Goal: Task Accomplishment & Management: Use online tool/utility

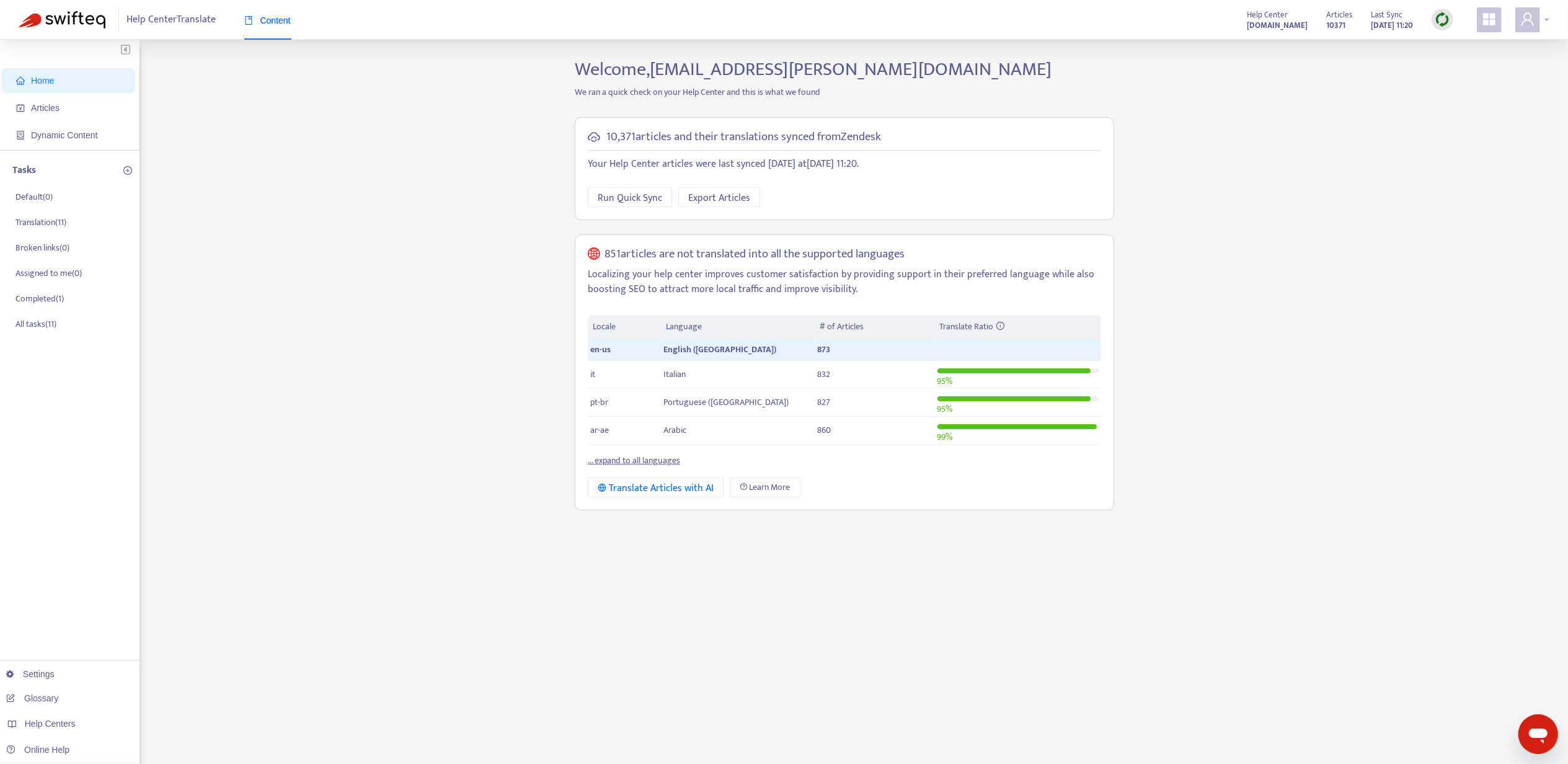
click at [1524, 21] on icon "user" at bounding box center [1528, 19] width 15 height 15
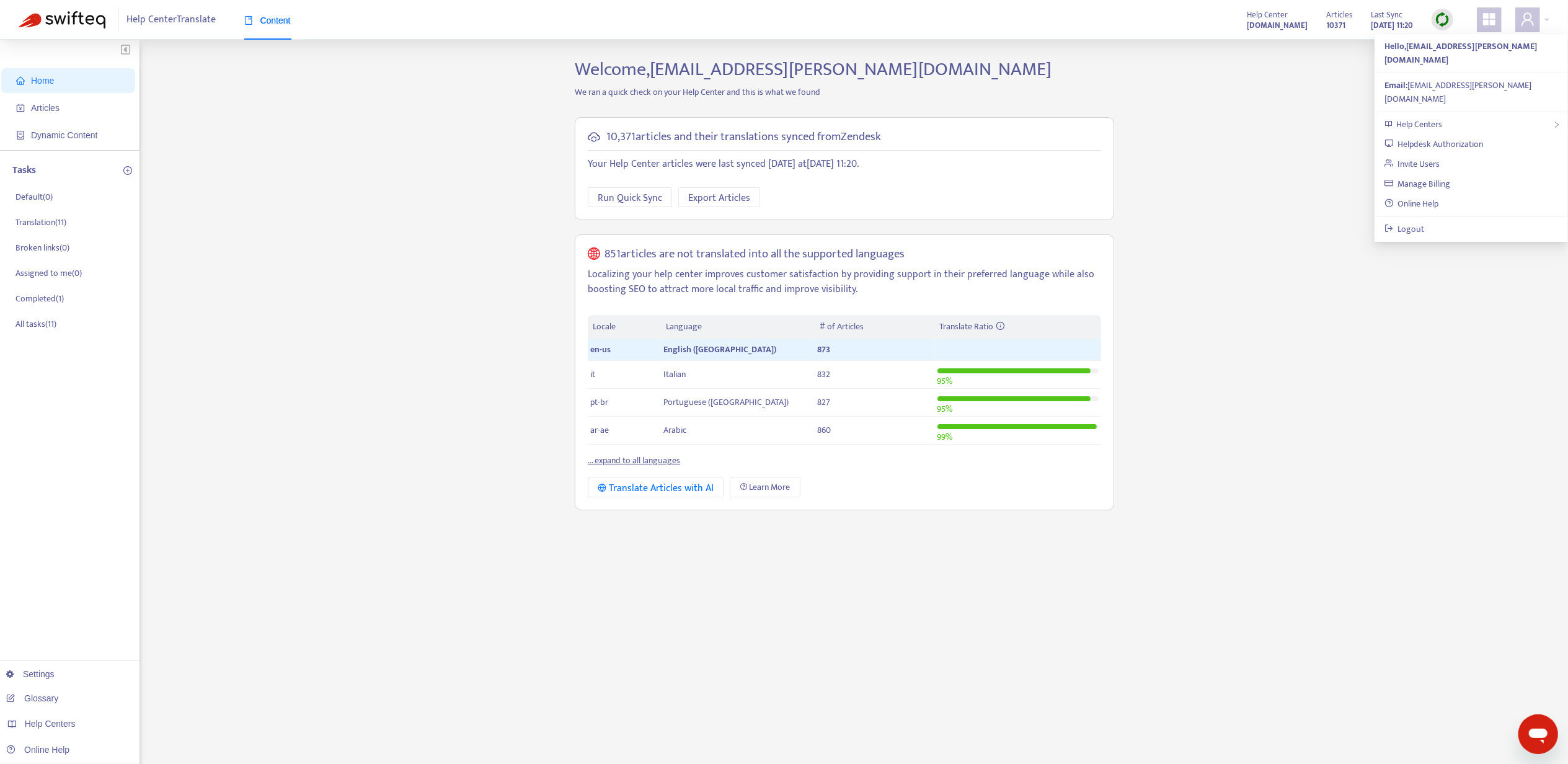
click at [1495, 86] on ul "Hello, [PERSON_NAME][EMAIL_ADDRESS][DOMAIN_NAME] Email: [EMAIL_ADDRESS][PERSON_…" at bounding box center [1471, 138] width 193 height 208
click at [1492, 115] on div "Help Centers" at bounding box center [1471, 124] width 189 height 20
click at [1330, 127] on div "Home Articles Dynamic Content Tasks Default ( 0 ) Translation ( 11 ) Broken lin…" at bounding box center [784, 422] width 1531 height 726
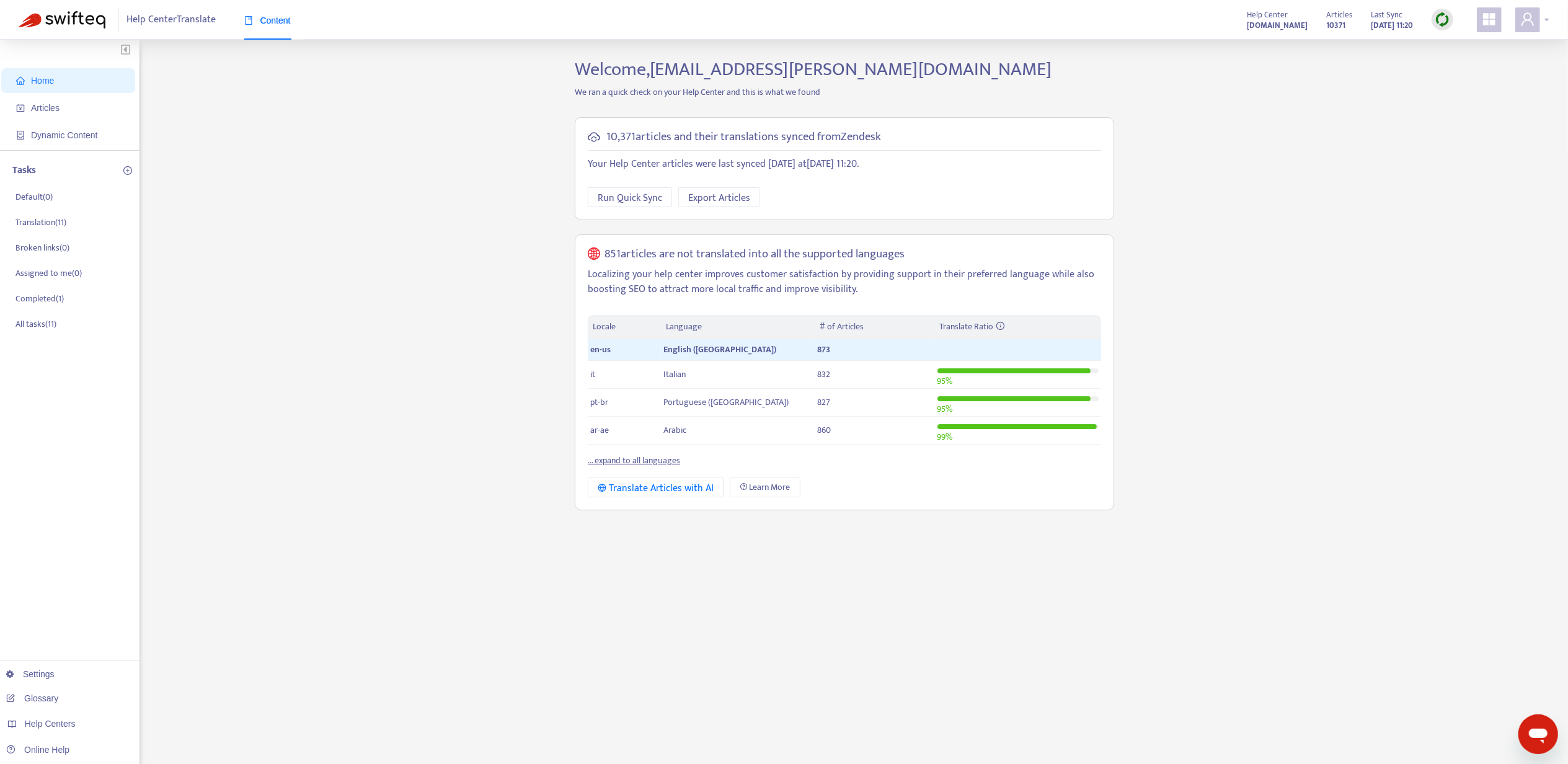
click at [1534, 16] on icon "user" at bounding box center [1528, 19] width 15 height 15
click at [1441, 117] on span "Help Centers" at bounding box center [1419, 124] width 46 height 14
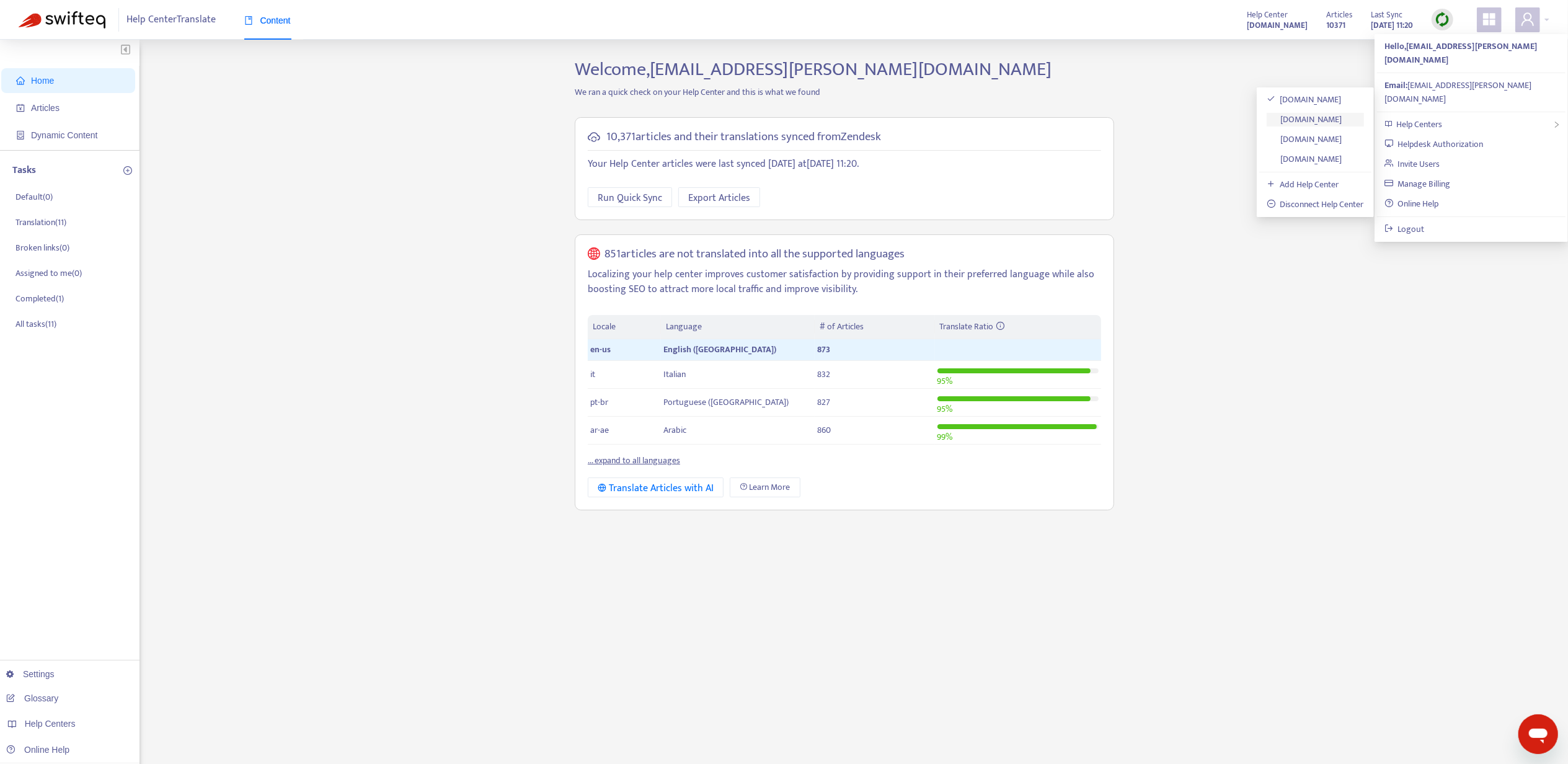
click at [1337, 116] on link "[DOMAIN_NAME]" at bounding box center [1304, 120] width 75 height 14
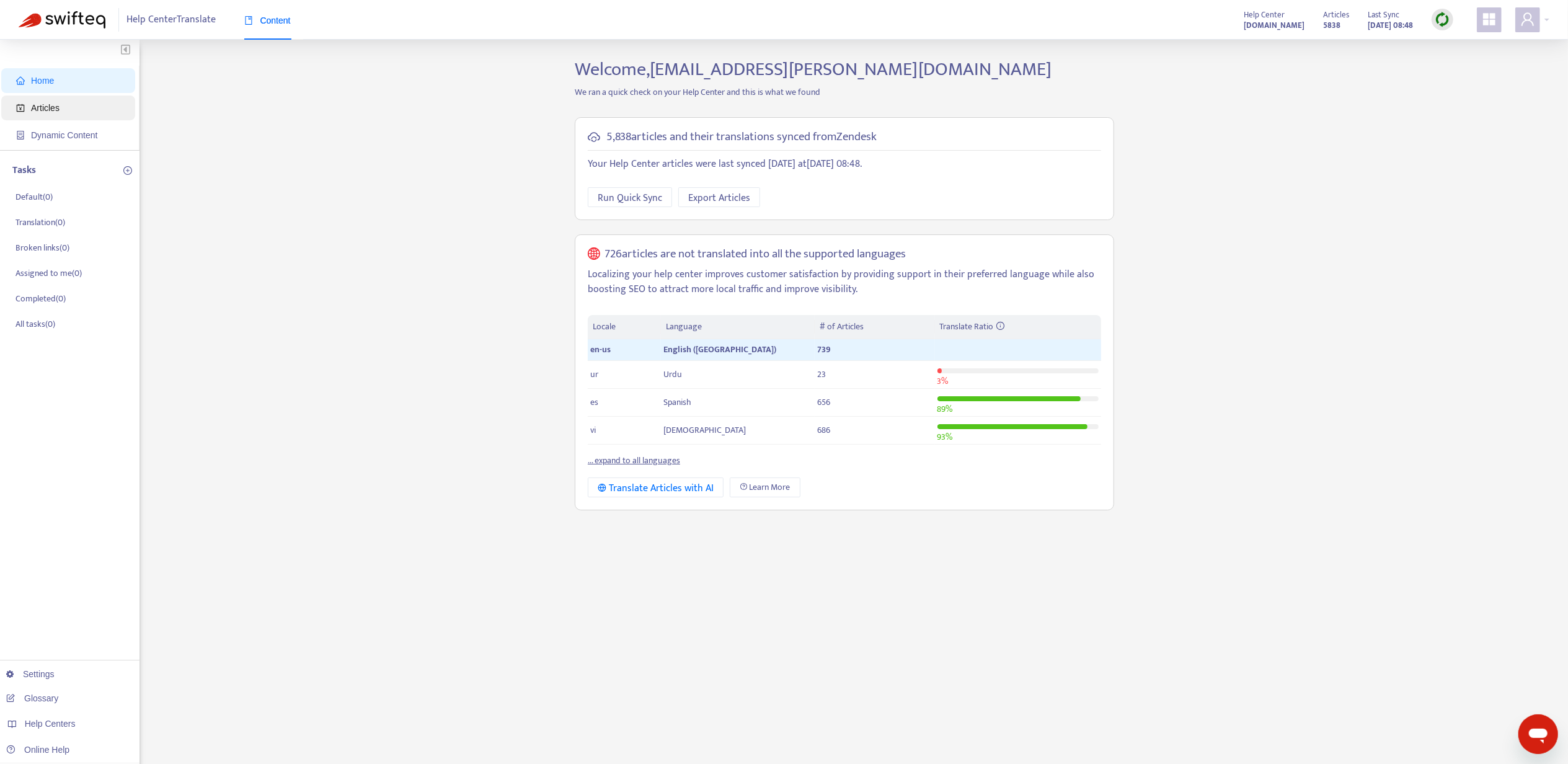
click at [121, 105] on span "Articles" at bounding box center [71, 108] width 109 height 25
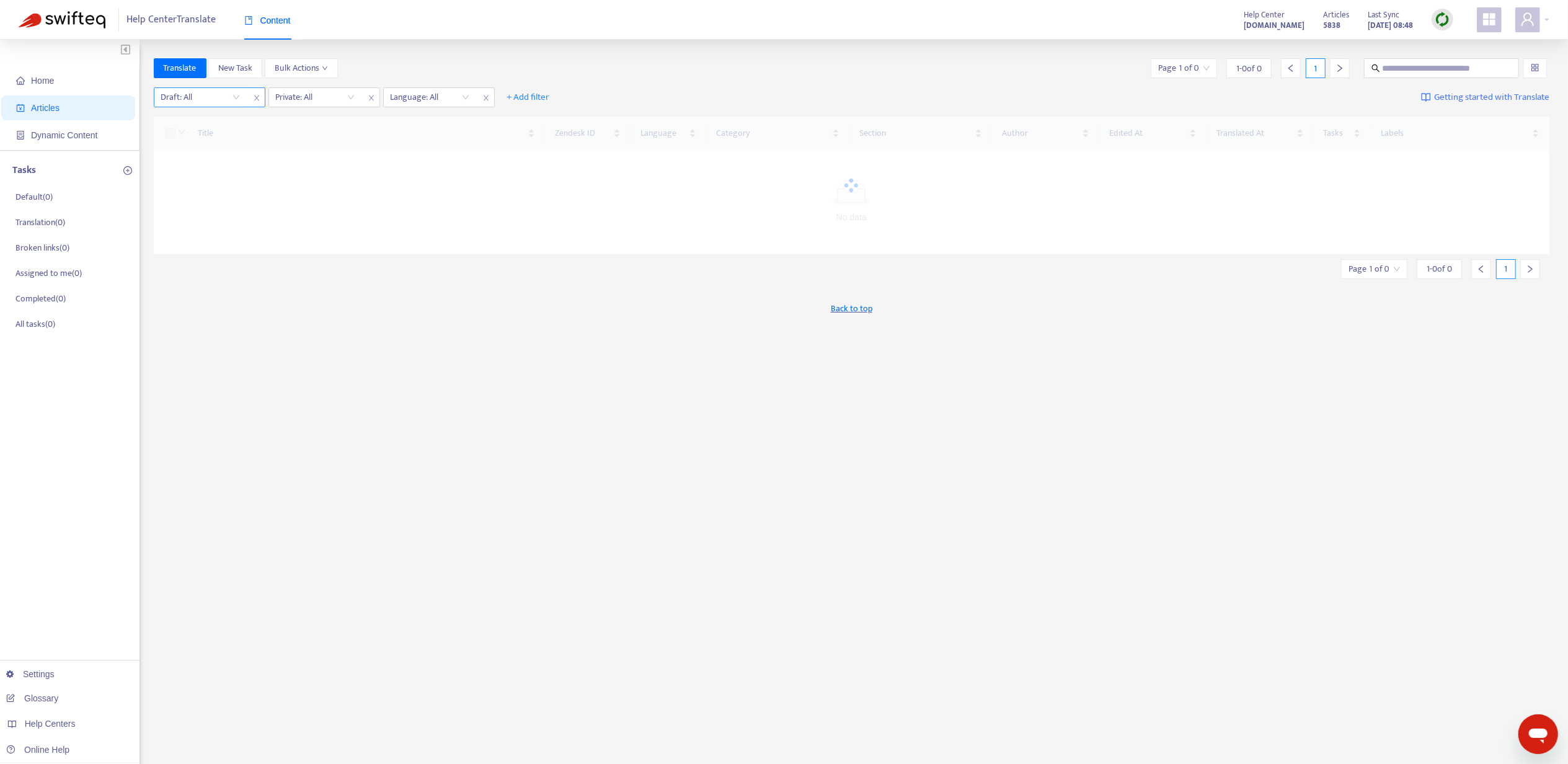
click at [230, 97] on input "search" at bounding box center [200, 97] width 78 height 18
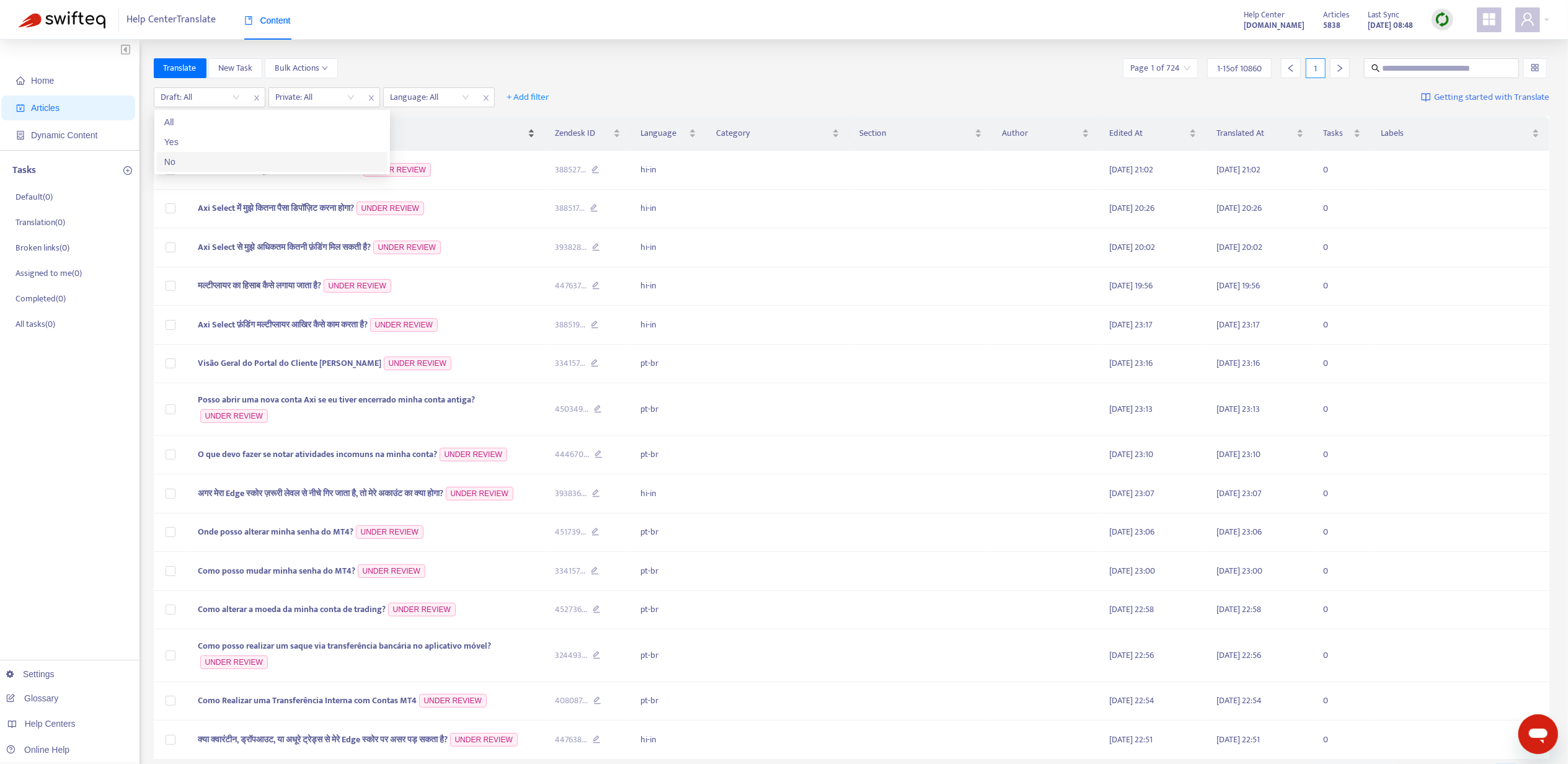
drag, startPoint x: 227, startPoint y: 159, endPoint x: 235, endPoint y: 150, distance: 12.0
click at [227, 159] on div "No" at bounding box center [272, 162] width 216 height 13
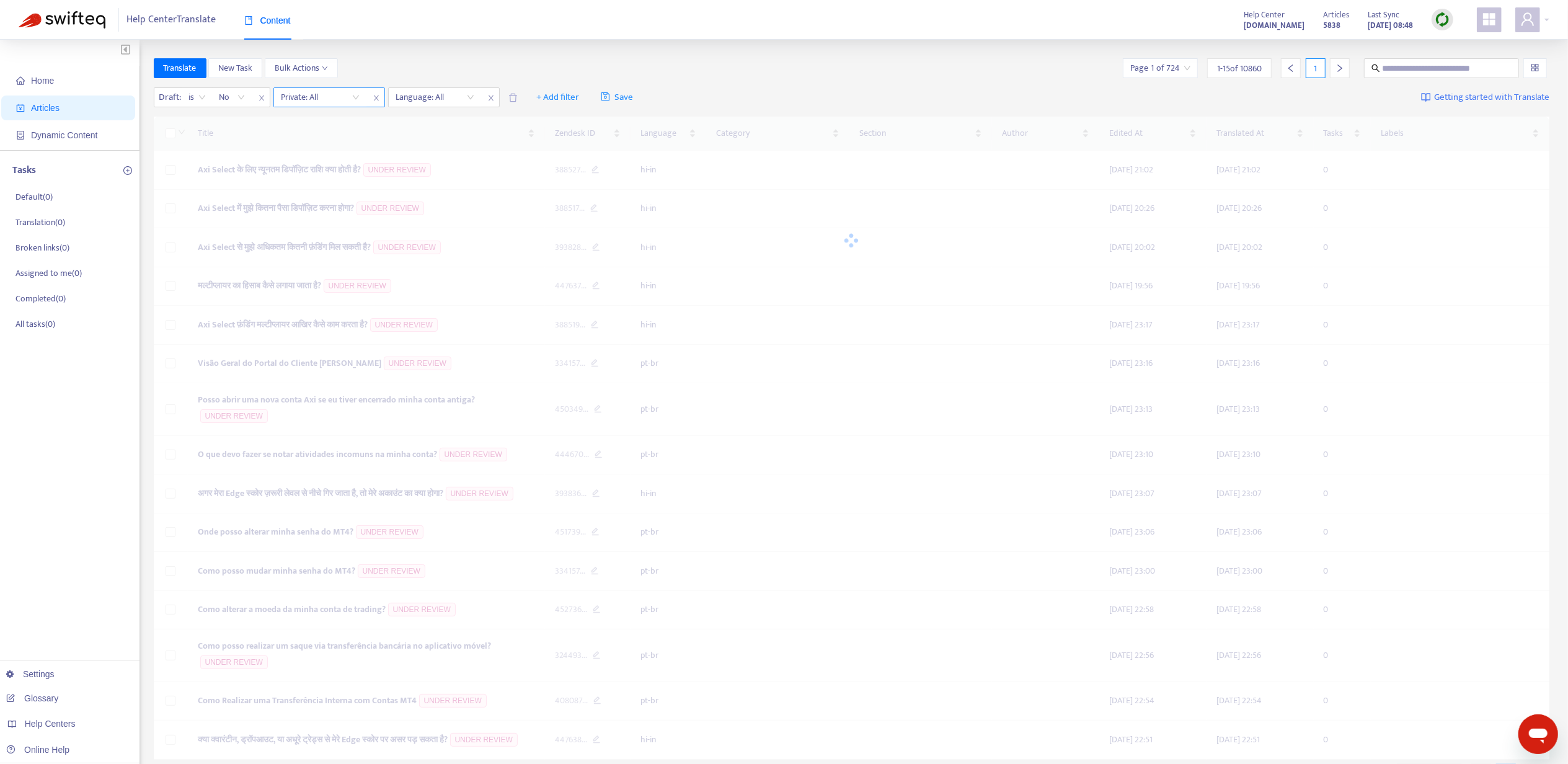
click at [300, 96] on input "search" at bounding box center [319, 97] width 78 height 18
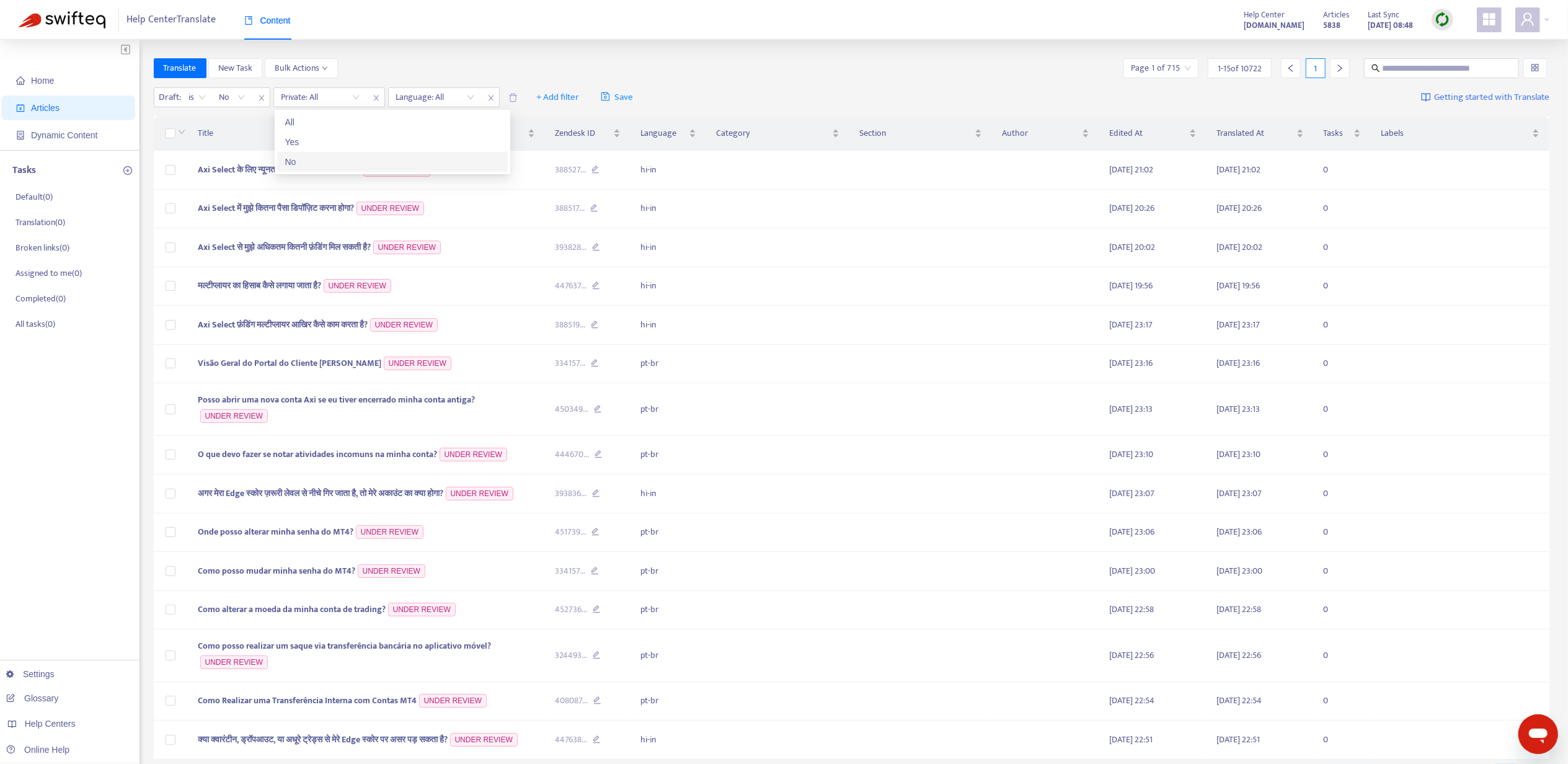
click at [303, 155] on div "No" at bounding box center [392, 162] width 216 height 13
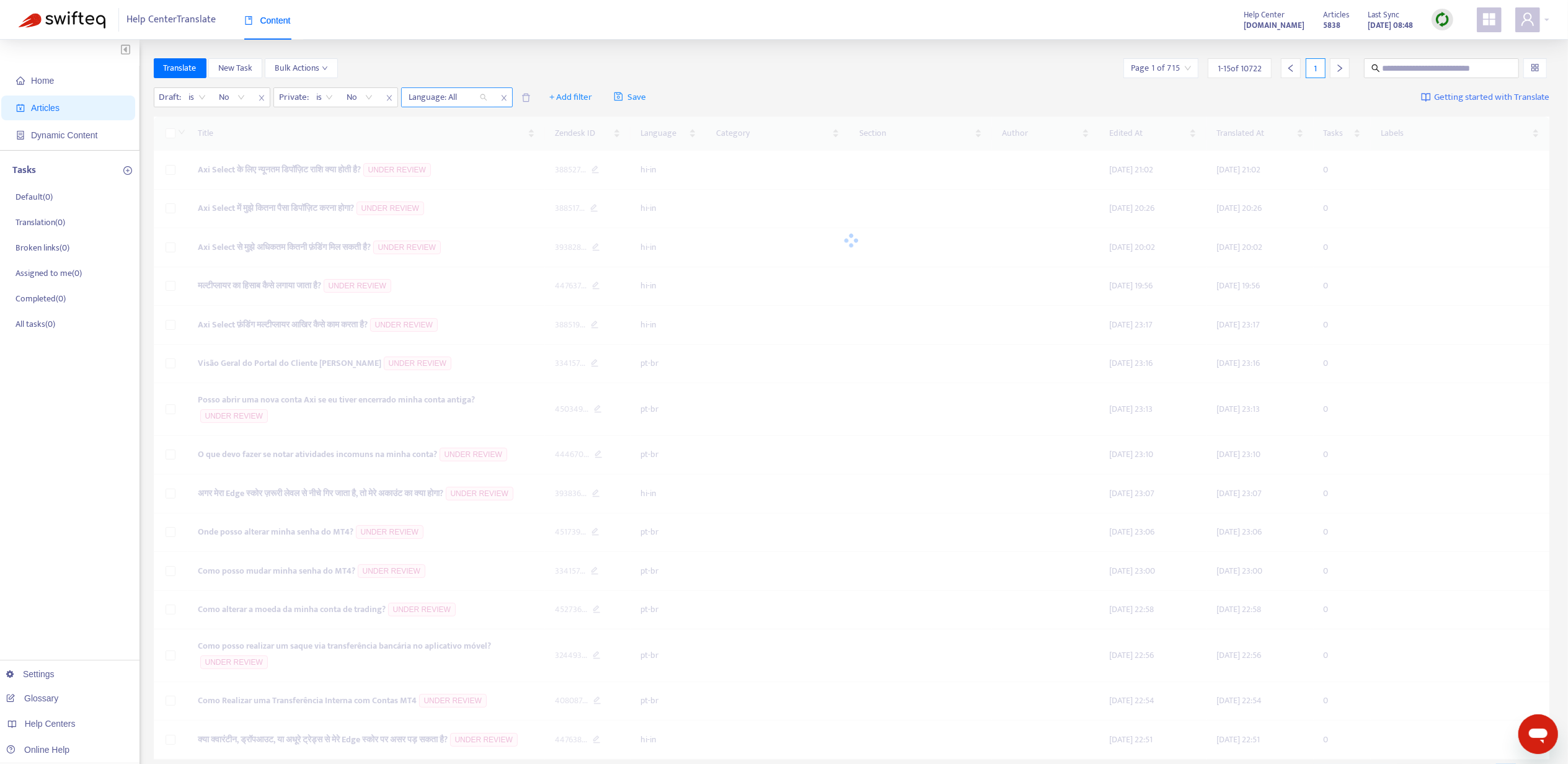
click at [435, 100] on div at bounding box center [441, 97] width 75 height 15
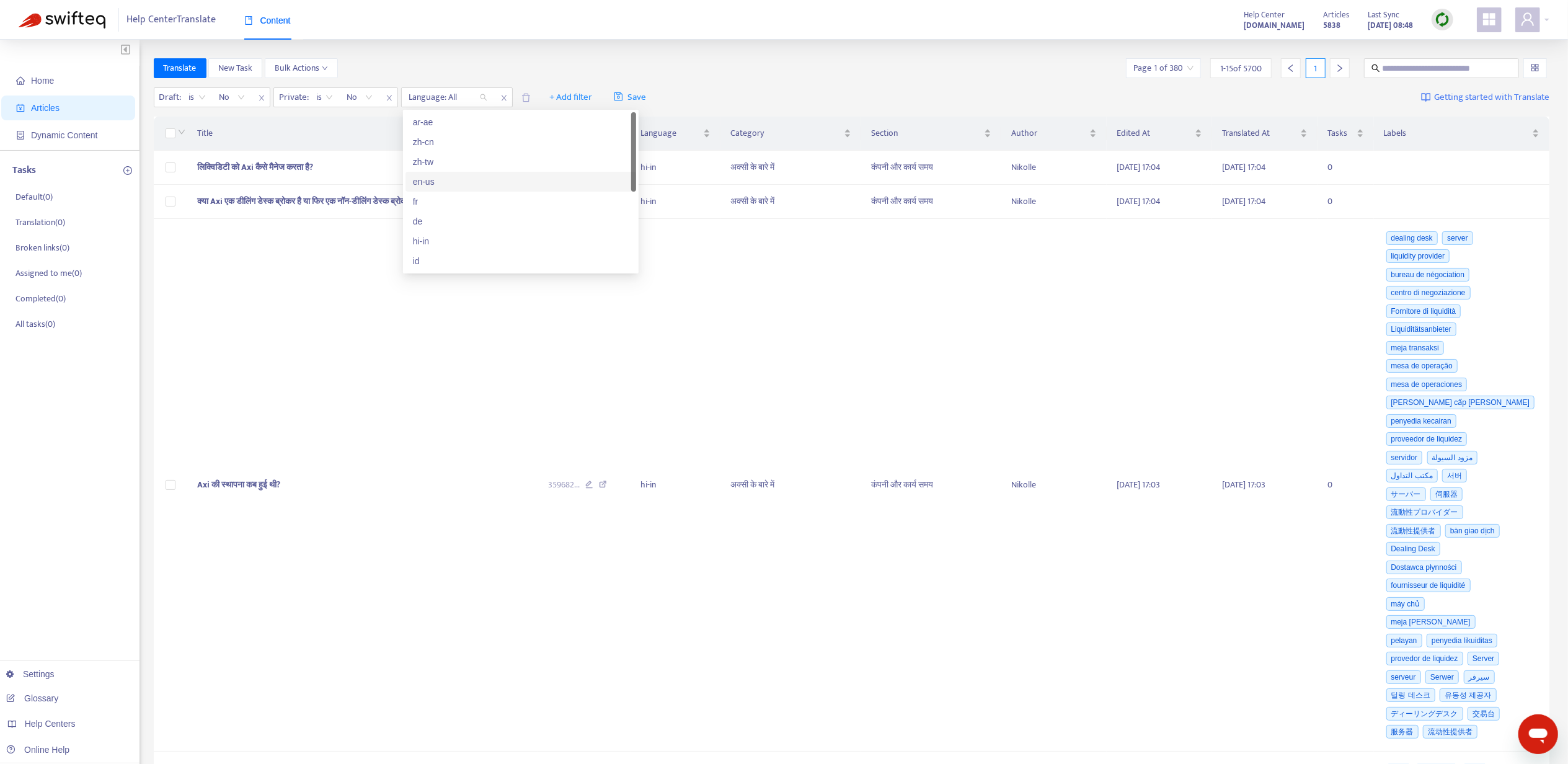
click at [452, 184] on div "en-us" at bounding box center [521, 181] width 216 height 13
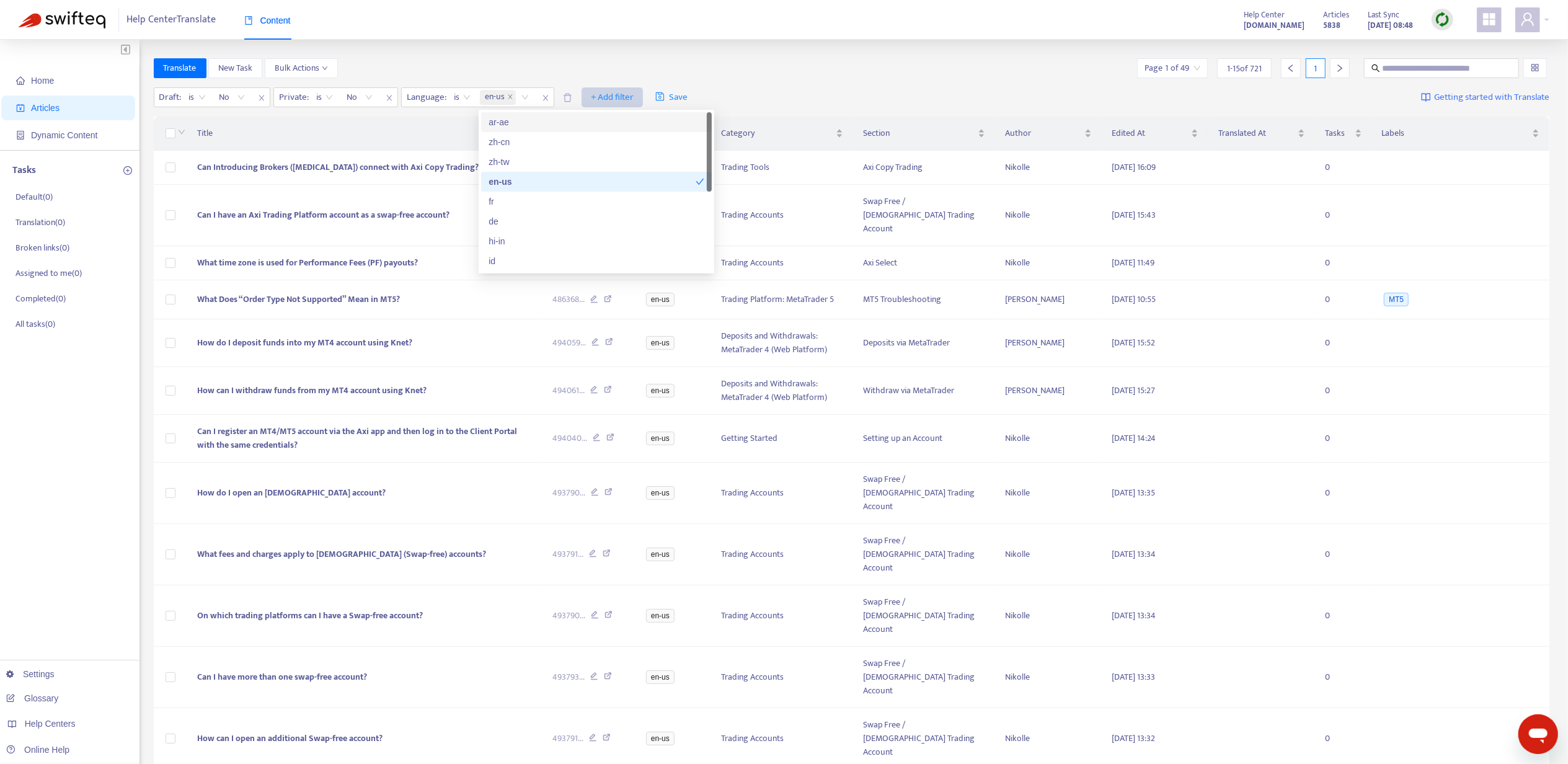
click at [609, 93] on span "+ Add filter" at bounding box center [612, 97] width 43 height 15
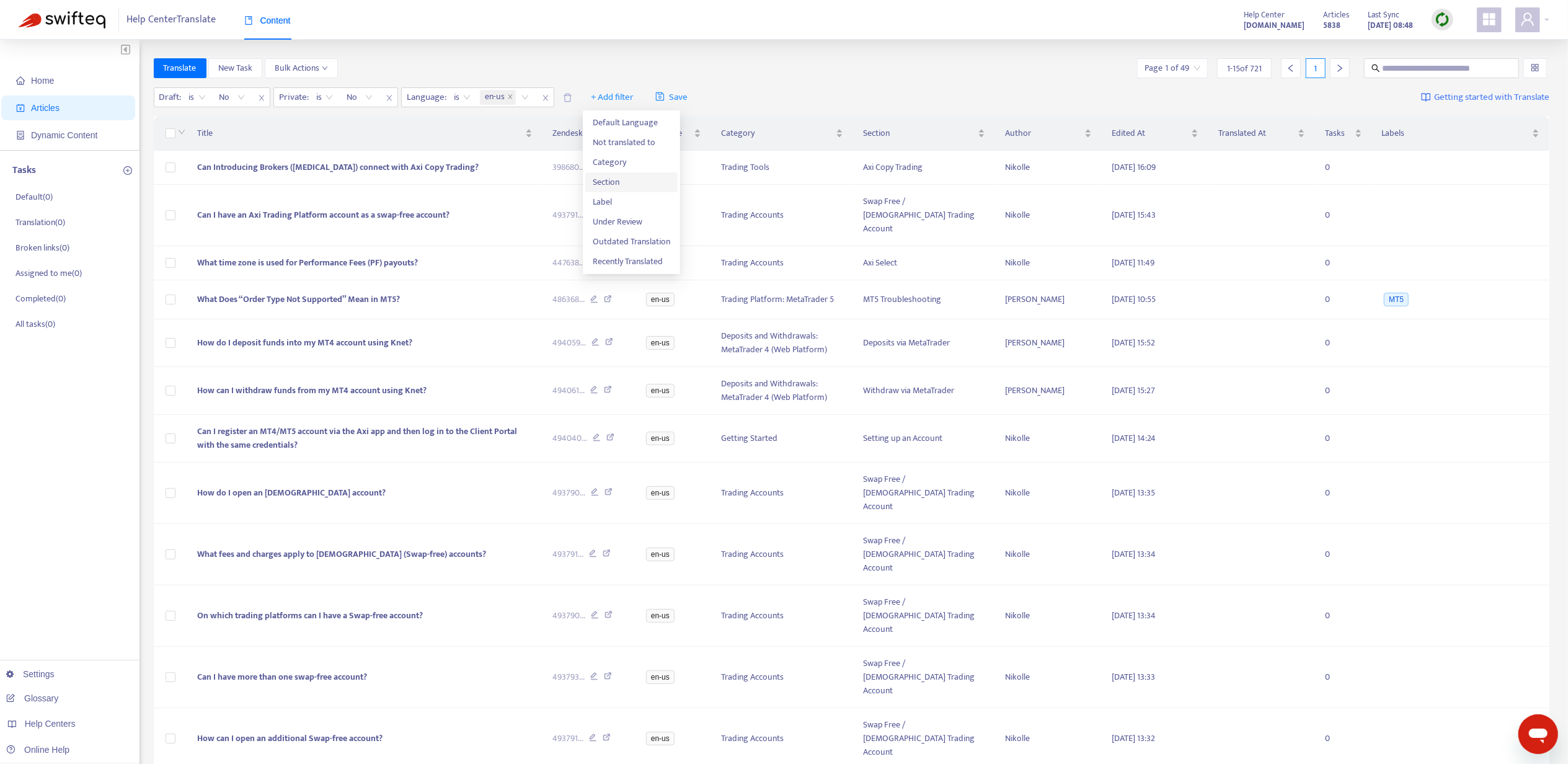
click at [628, 178] on span "Section" at bounding box center [631, 181] width 78 height 13
click at [604, 97] on div at bounding box center [597, 97] width 75 height 15
type input "*********"
click at [623, 122] on div "Swap Free / [DEMOGRAPHIC_DATA] Trading Account en-us" at bounding box center [677, 122] width 216 height 13
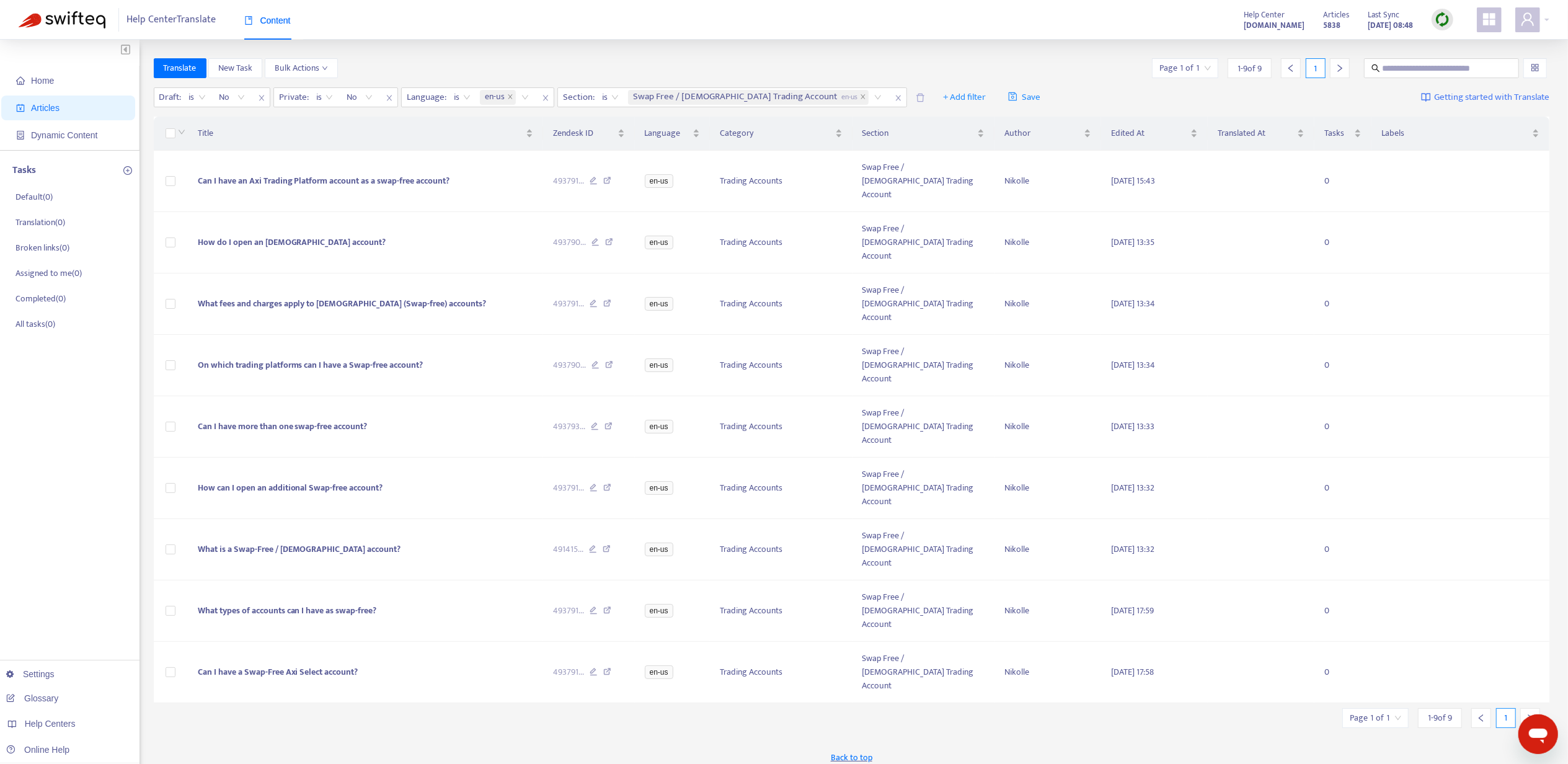
click at [1044, 67] on div "Translate New Task Bulk Actions Page 1 of 1 1 - 9 of 9 1" at bounding box center [852, 68] width 1396 height 20
click at [1410, 73] on input "text" at bounding box center [1442, 67] width 119 height 13
paste input "**********"
type input "**********"
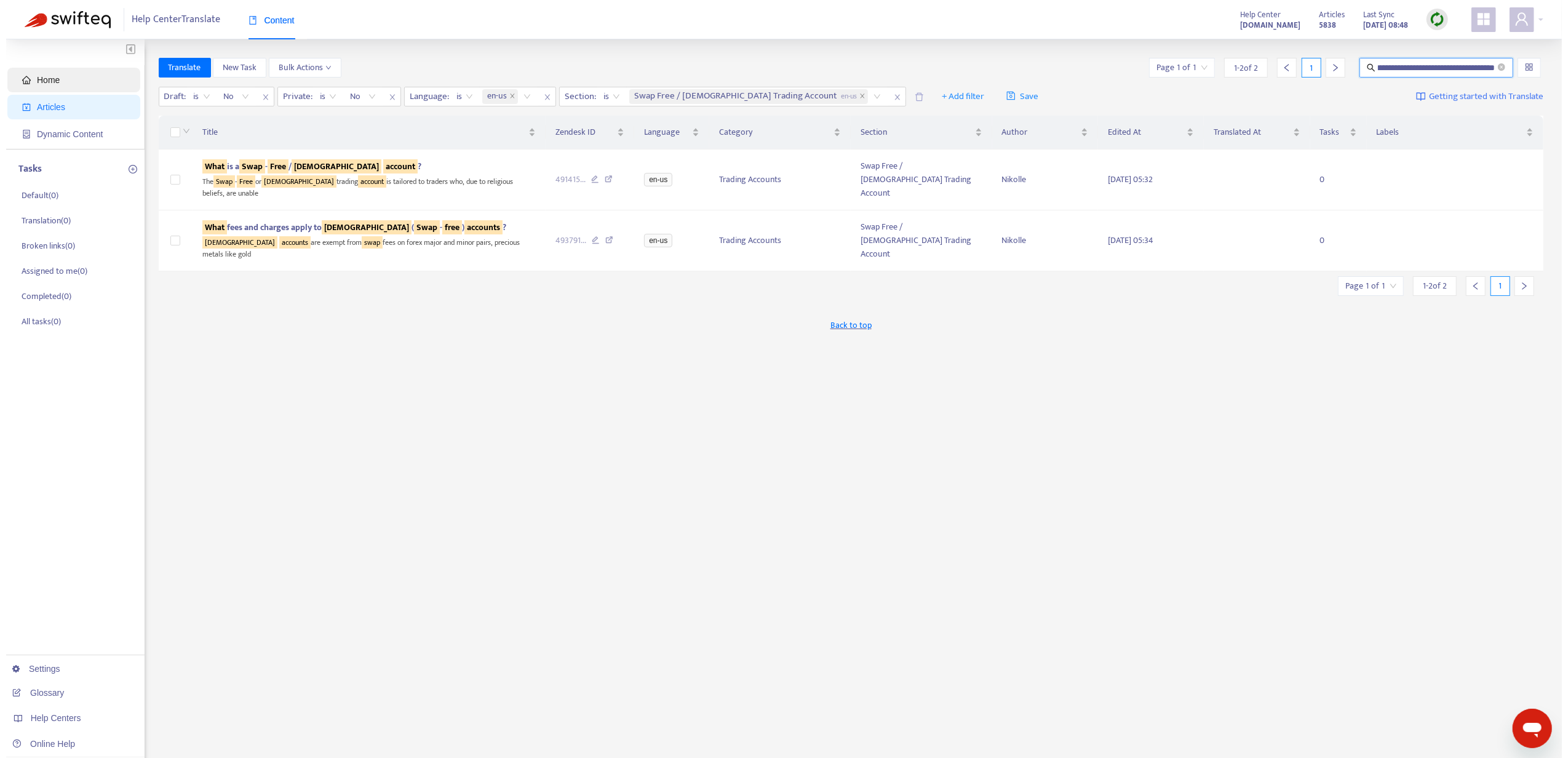
scroll to position [0, 0]
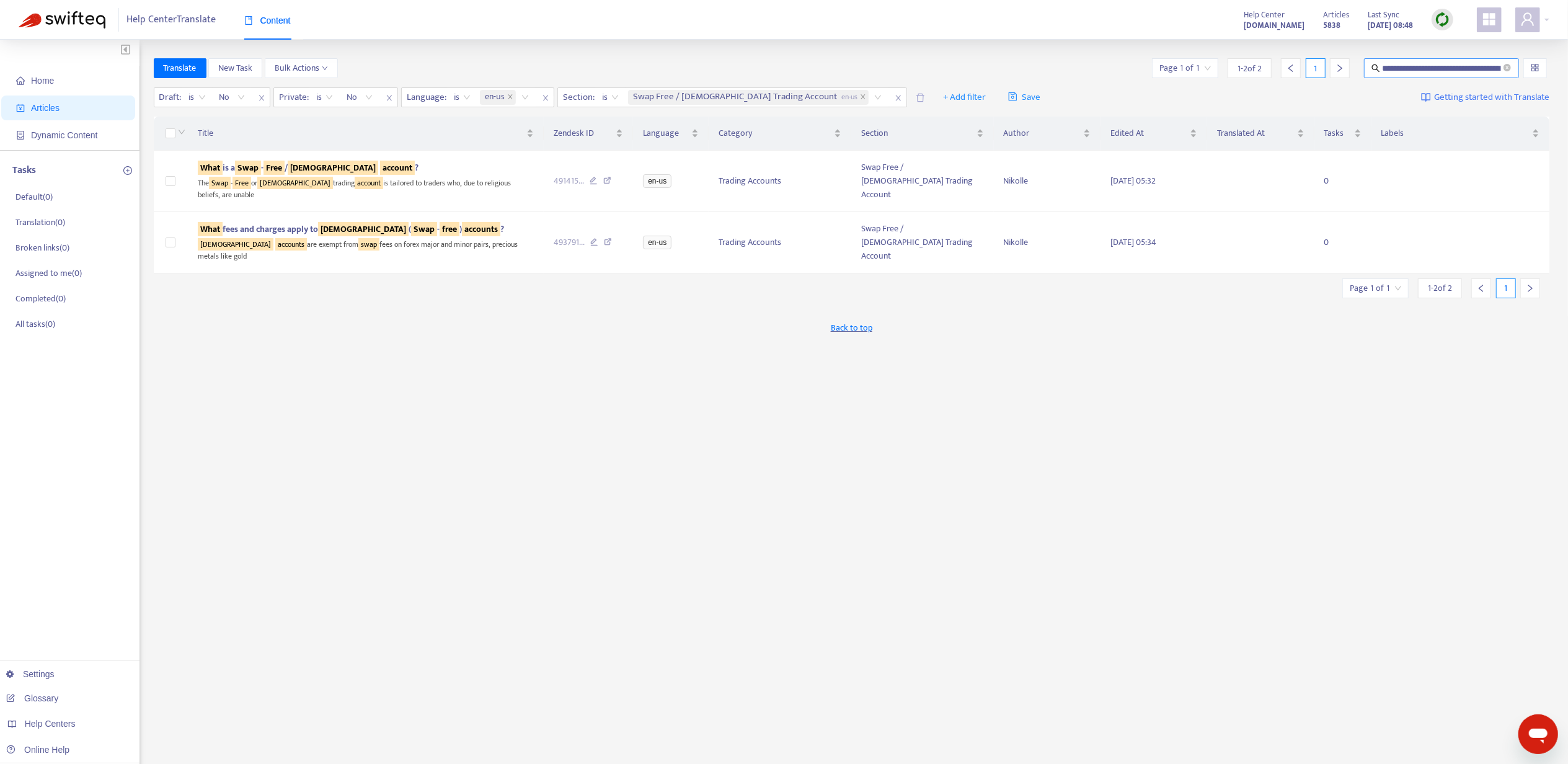
click at [1446, 67] on input "**********" at bounding box center [1441, 67] width 118 height 13
click at [680, 551] on div "**********" at bounding box center [852, 422] width 1396 height 726
click at [323, 176] on div "The Swap - Free or [DEMOGRAPHIC_DATA] trading account is tailored to traders wh…" at bounding box center [366, 188] width 337 height 25
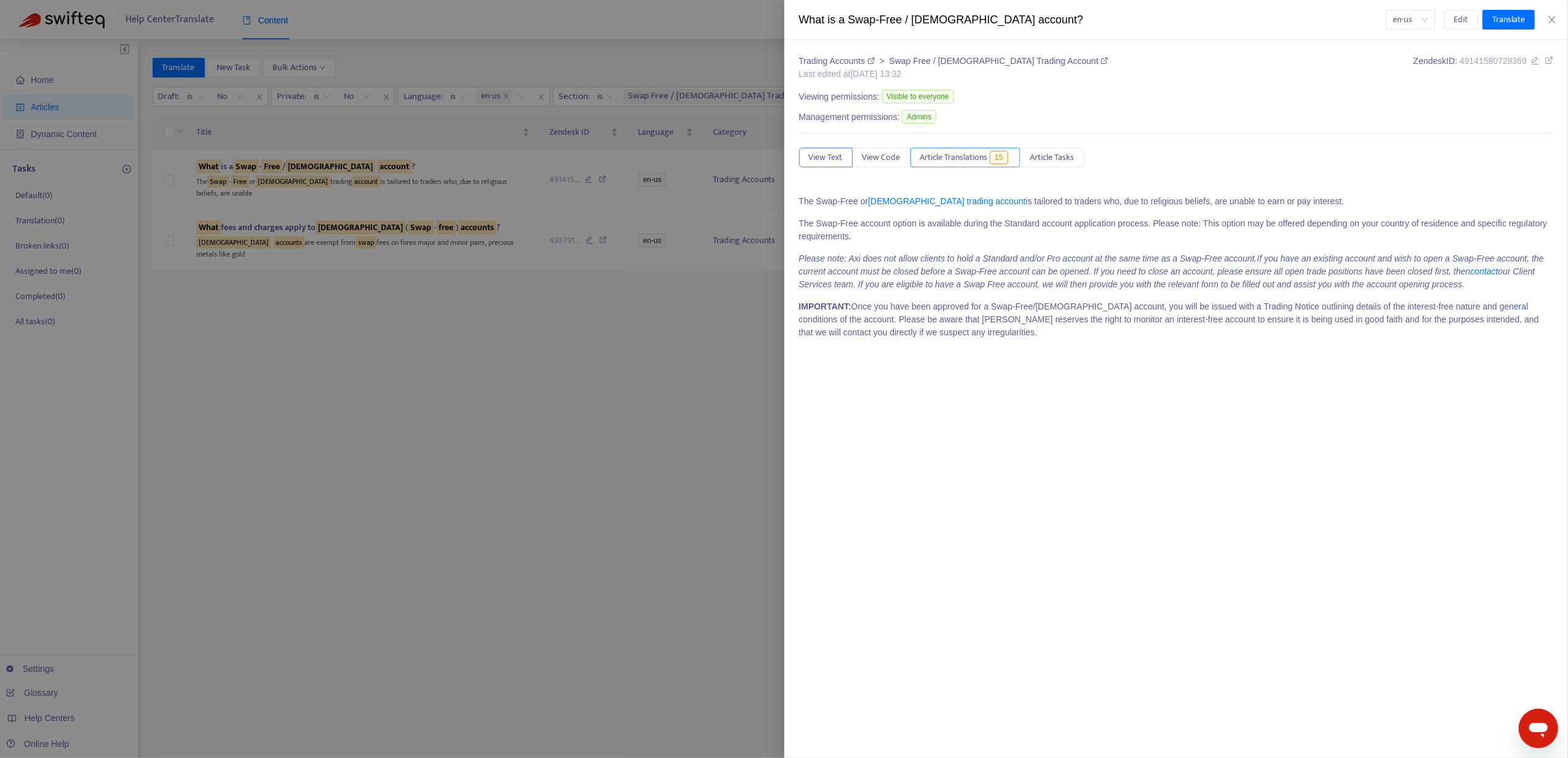
click at [938, 160] on span "Article Translations" at bounding box center [954, 157] width 68 height 13
